Goal: Task Accomplishment & Management: Use online tool/utility

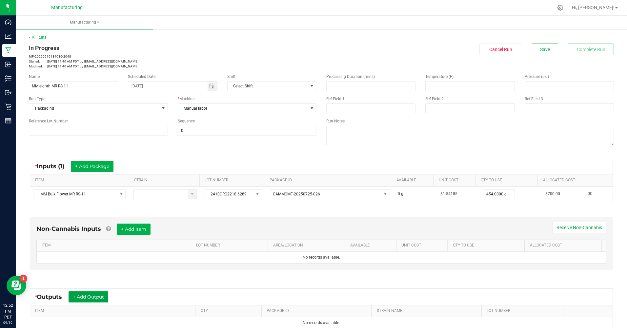
click at [87, 299] on button "+ Add Output" at bounding box center [88, 297] width 40 height 11
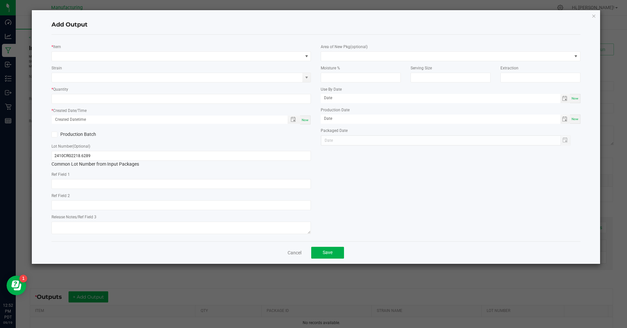
click at [131, 62] on div "* Item Strain * Quantity * Created Date/Time Now Production Batch Lot Number (O…" at bounding box center [181, 138] width 269 height 196
click at [132, 61] on div "* Item Strain * Quantity * Created Date/Time Now Production Batch Lot Number (O…" at bounding box center [181, 138] width 269 height 196
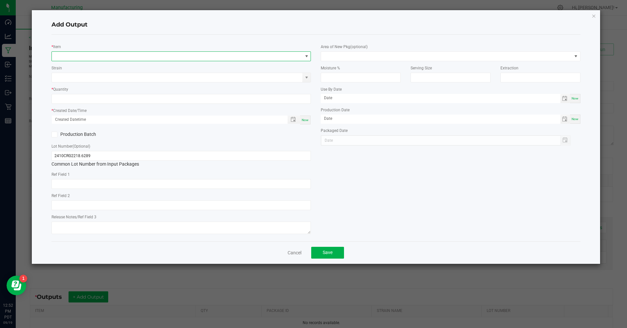
click at [135, 57] on span "NO DATA FOUND" at bounding box center [177, 56] width 250 height 9
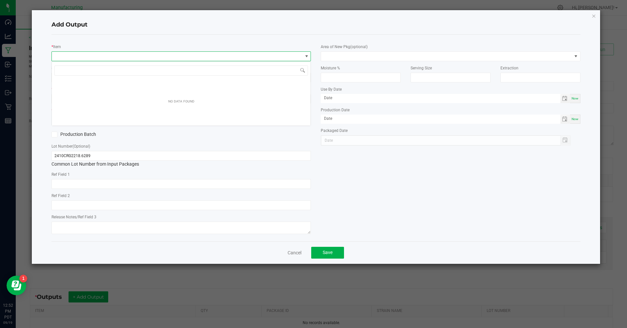
scroll to position [10, 259]
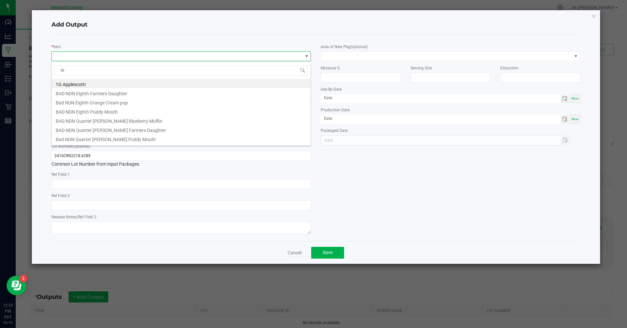
type input "mf"
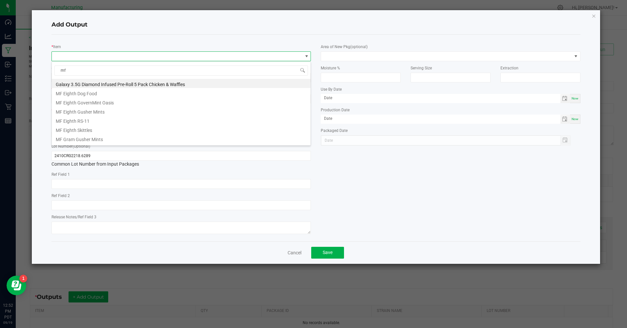
click at [73, 123] on li "MF Eighth RS-11" at bounding box center [181, 120] width 259 height 9
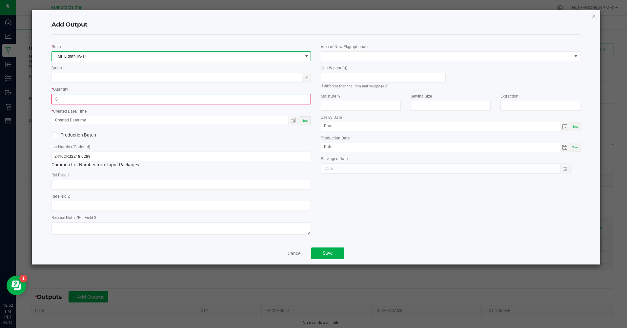
click at [107, 102] on input "0" at bounding box center [181, 99] width 258 height 9
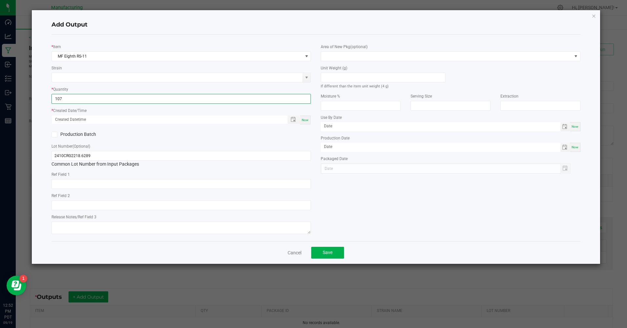
type input "107 ea"
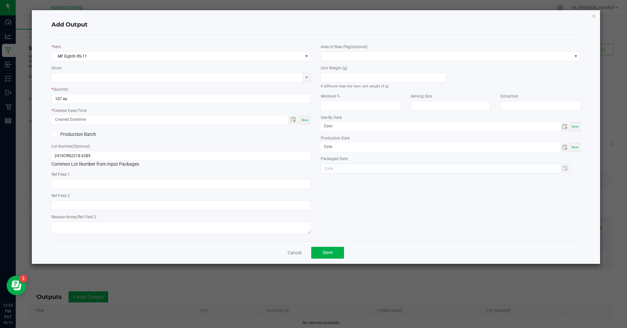
click at [206, 142] on div "* Item MF Eighth RS-11 Strain * Quantity 107 ea * Created Date/Time Now Product…" at bounding box center [181, 138] width 269 height 196
click at [305, 122] on span "Now" at bounding box center [304, 120] width 7 height 4
type input "[DATE] 12:52 PM"
type input "[DATE]"
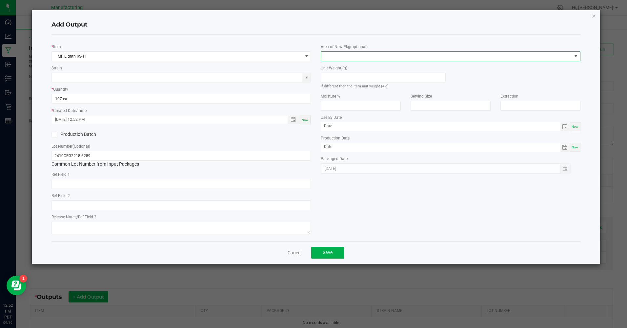
click at [377, 58] on span at bounding box center [446, 56] width 250 height 9
click at [329, 143] on li "Inventory Room" at bounding box center [450, 140] width 259 height 11
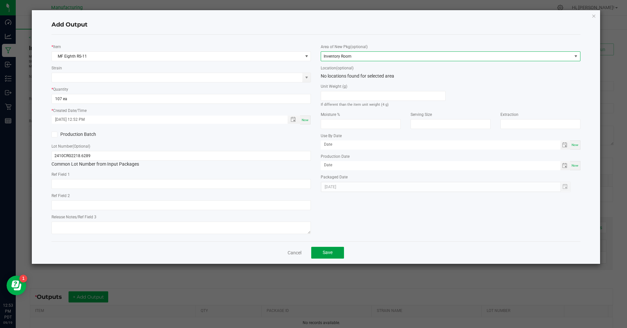
click at [333, 258] on button "Save" at bounding box center [327, 253] width 33 height 12
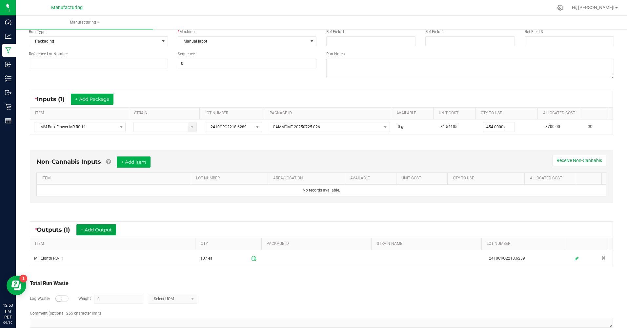
scroll to position [81, 0]
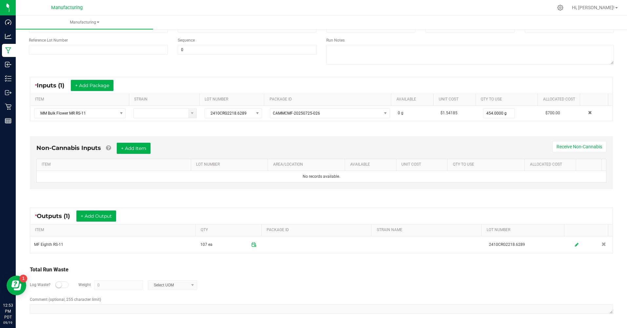
click at [63, 283] on div at bounding box center [61, 285] width 13 height 7
click at [102, 288] on input "0" at bounding box center [118, 285] width 48 height 9
click at [166, 288] on span "Select UOM" at bounding box center [168, 285] width 40 height 9
click at [183, 229] on li "Gram" at bounding box center [171, 228] width 48 height 9
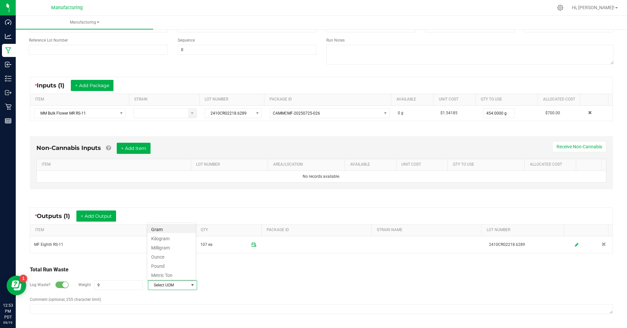
type input "9 g"
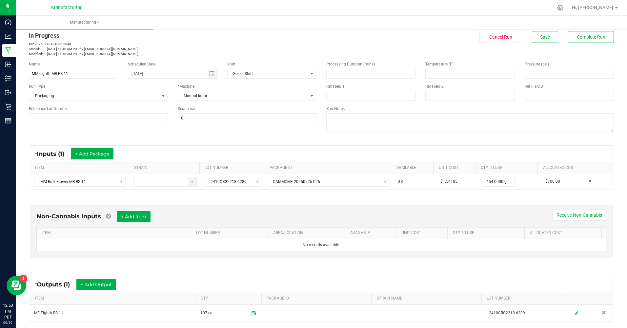
scroll to position [0, 0]
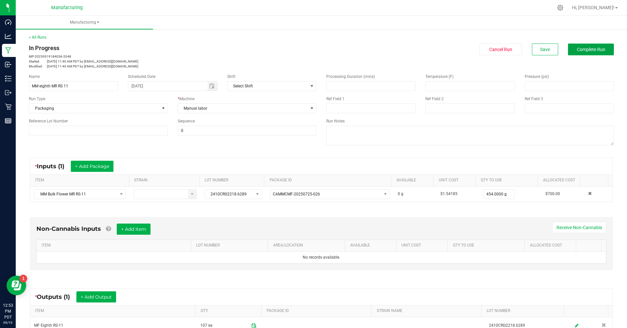
click at [568, 50] on button "Complete Run" at bounding box center [591, 50] width 46 height 12
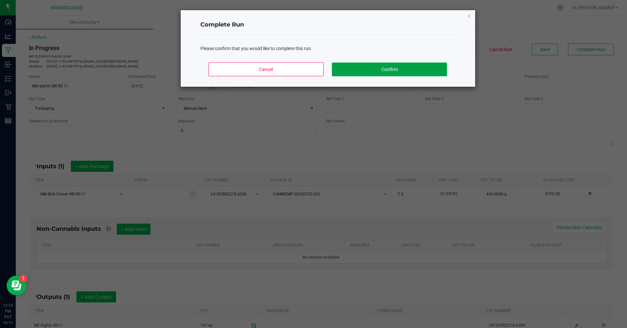
click at [357, 68] on button "Confirm" at bounding box center [389, 70] width 115 height 14
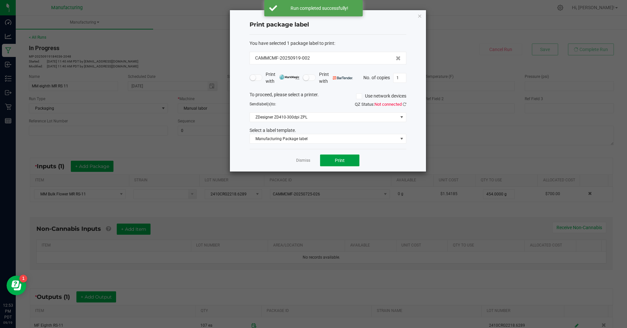
click at [330, 156] on button "Print" at bounding box center [339, 161] width 39 height 12
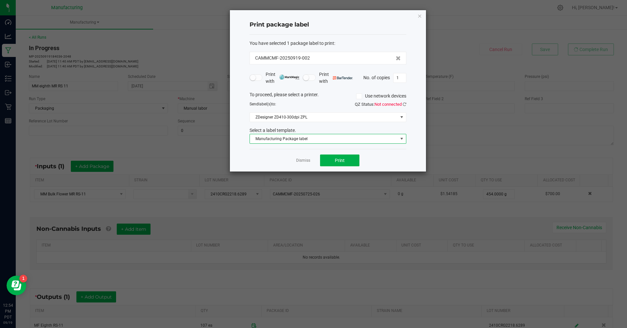
click at [348, 139] on span "Manufacturing Package label" at bounding box center [324, 138] width 148 height 9
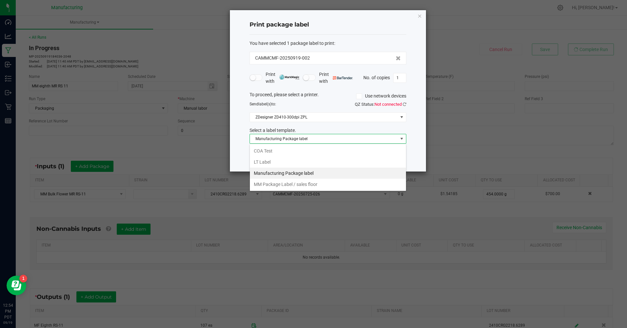
scroll to position [10, 157]
click at [304, 187] on li "MM Package Label / sales floor" at bounding box center [328, 184] width 156 height 11
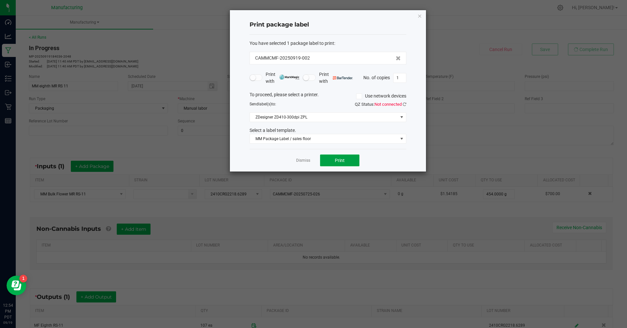
click at [355, 160] on button "Print" at bounding box center [339, 161] width 39 height 12
click at [401, 79] on input "1" at bounding box center [399, 77] width 12 height 9
type input "107"
click at [340, 163] on span "Print" at bounding box center [340, 160] width 10 height 5
click at [300, 161] on link "Dismiss" at bounding box center [303, 161] width 14 height 6
